Goal: Check status

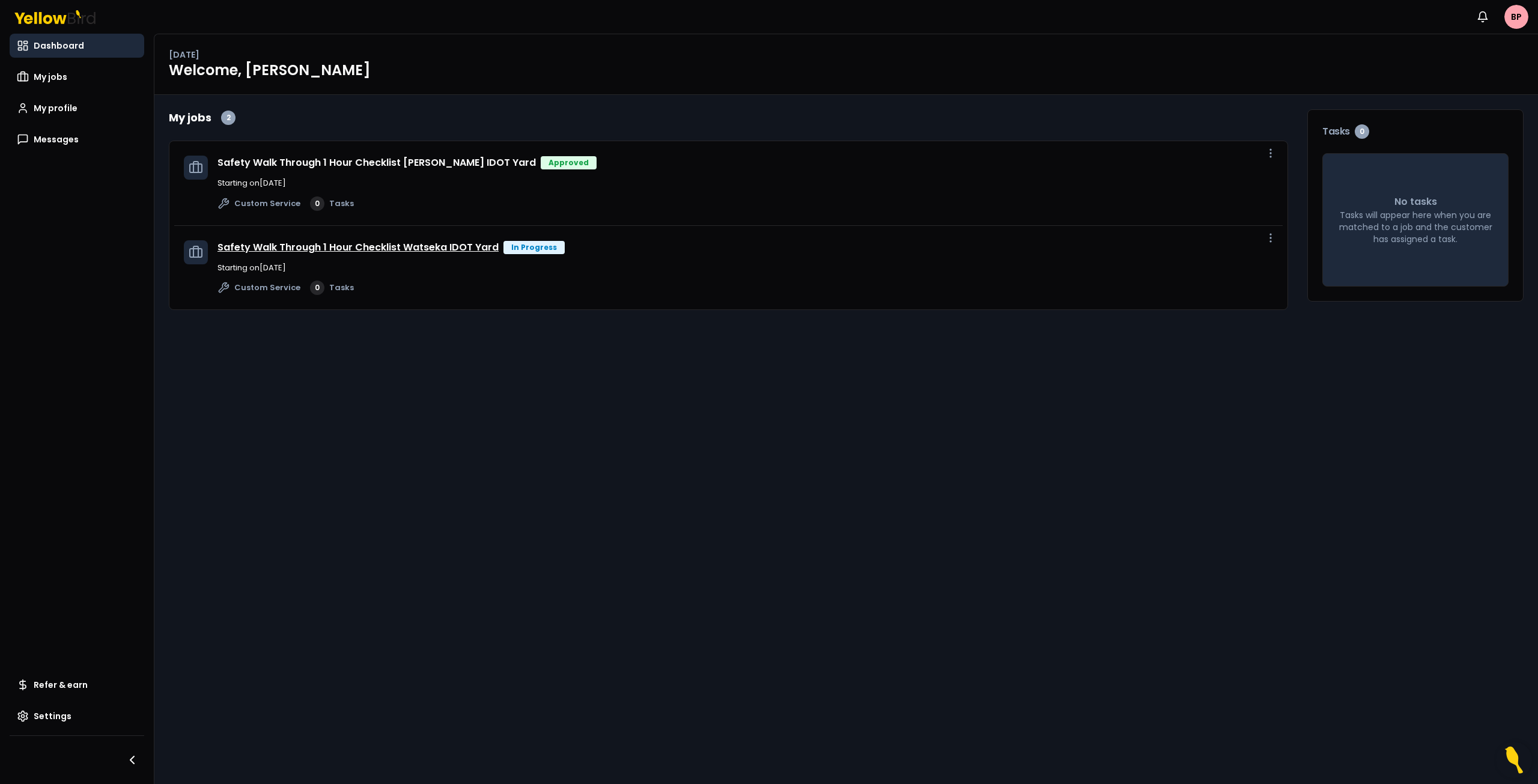
click at [400, 246] on link "Safety Walk Through 1 Hour Checklist Watseka IDOT Yard" at bounding box center [358, 246] width 281 height 14
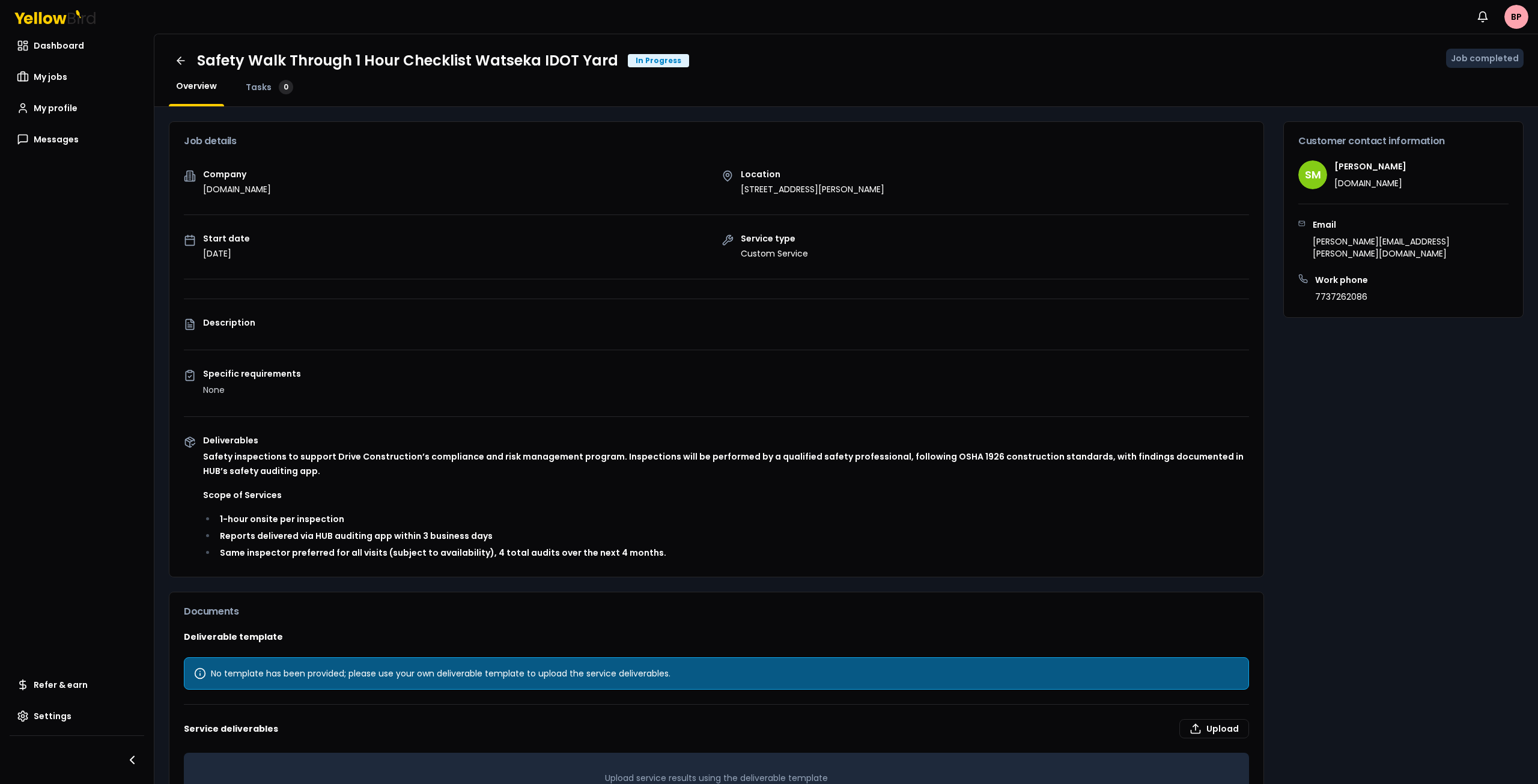
scroll to position [48, 0]
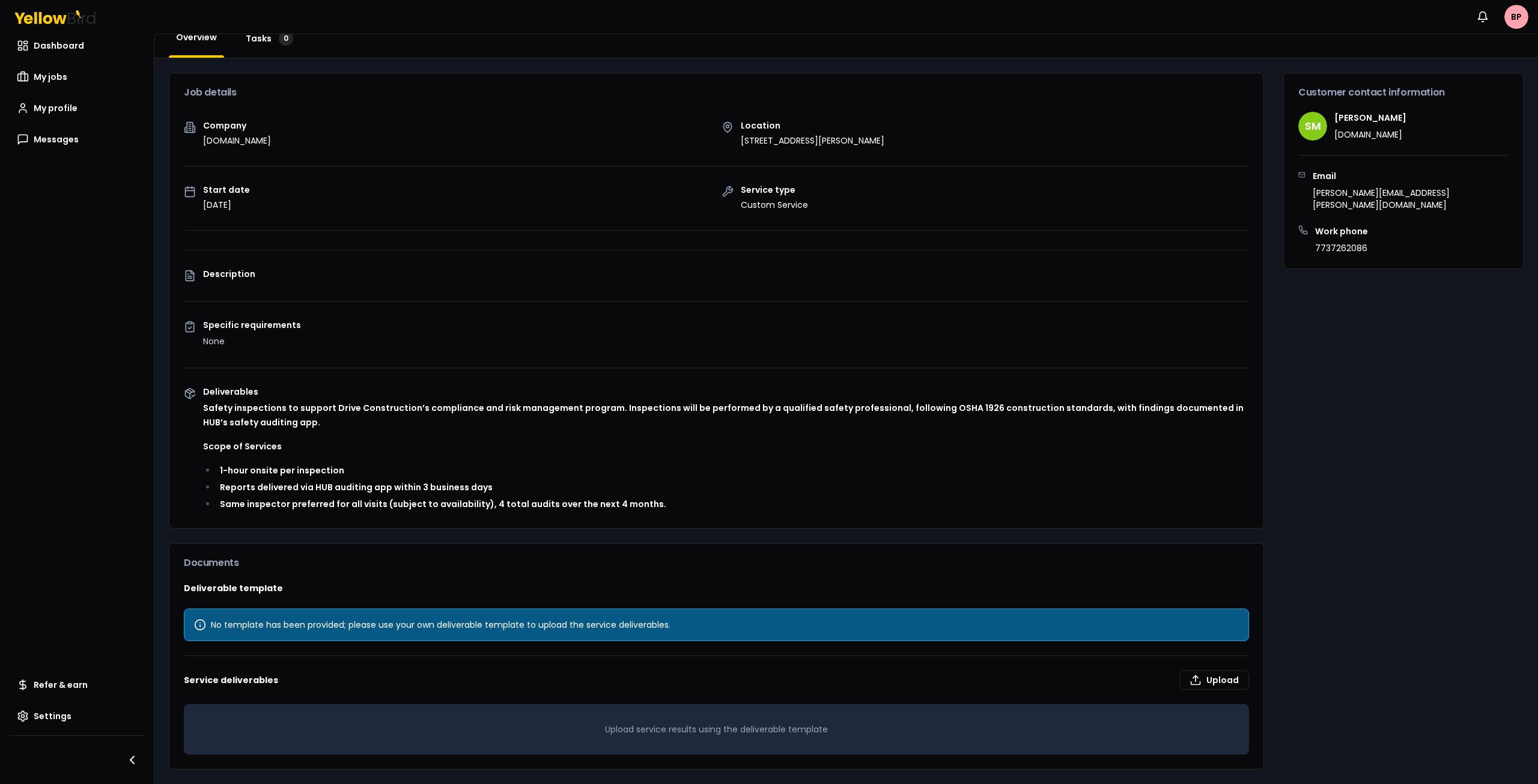
click at [250, 43] on span "Tasks" at bounding box center [258, 38] width 25 height 12
